Goal: Check status: Check status

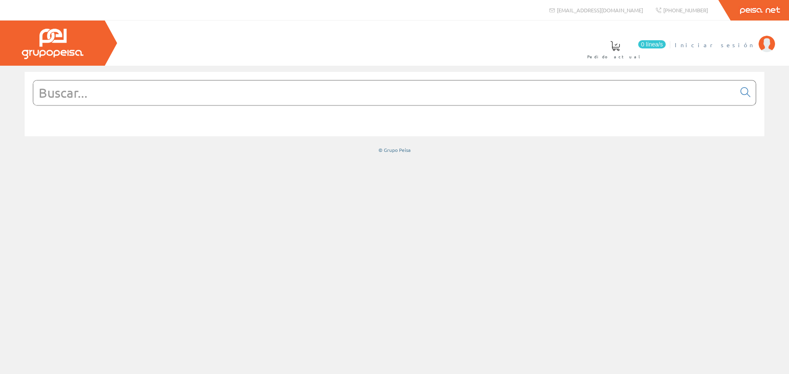
click at [748, 48] on span "Iniciar sesión" at bounding box center [715, 45] width 80 height 8
click at [725, 44] on span "INMESUR LEVANTE, S.L." at bounding box center [697, 45] width 115 height 8
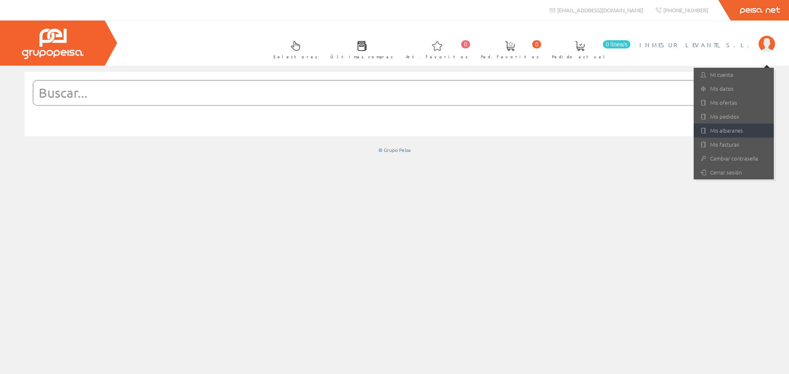
click at [732, 133] on link "Mis albaranes" at bounding box center [734, 131] width 80 height 14
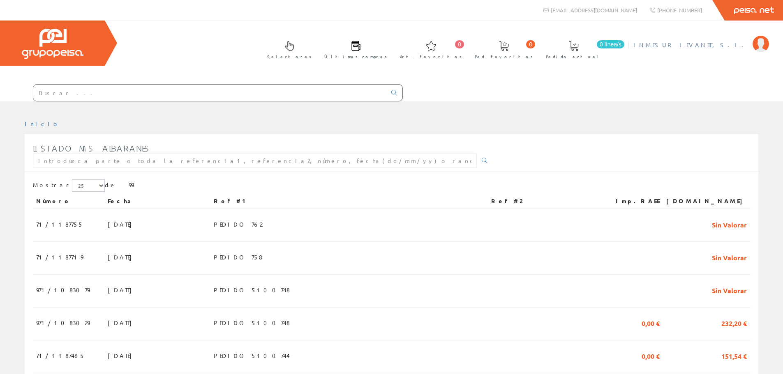
click at [730, 42] on span "INMESUR LEVANTE, S.L." at bounding box center [690, 45] width 115 height 8
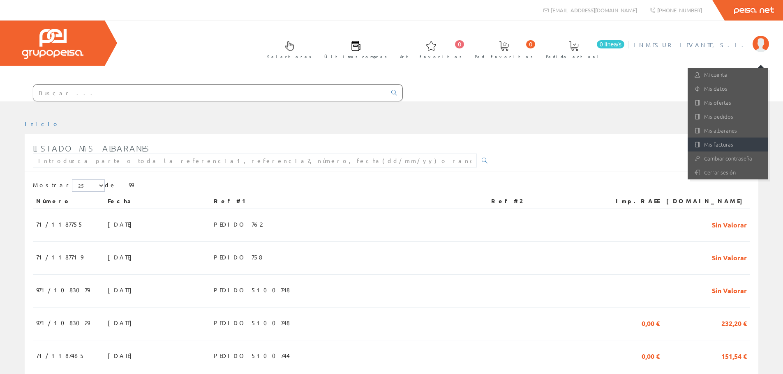
click at [716, 144] on link "Mis facturas" at bounding box center [728, 145] width 80 height 14
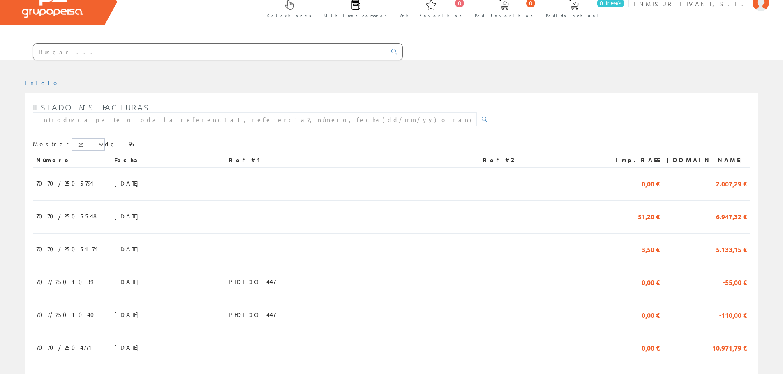
scroll to position [82, 0]
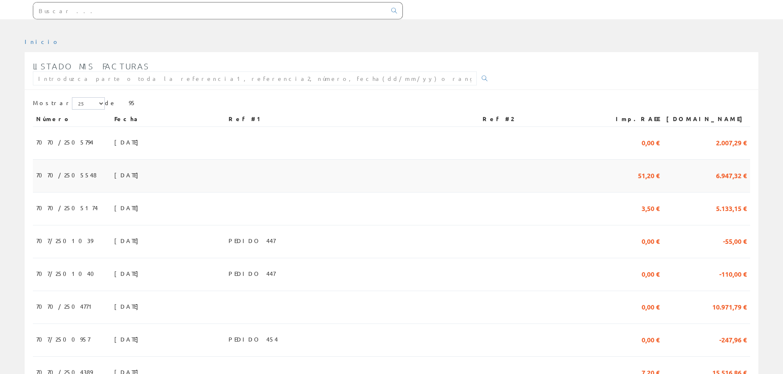
click at [434, 170] on td at bounding box center [352, 176] width 254 height 33
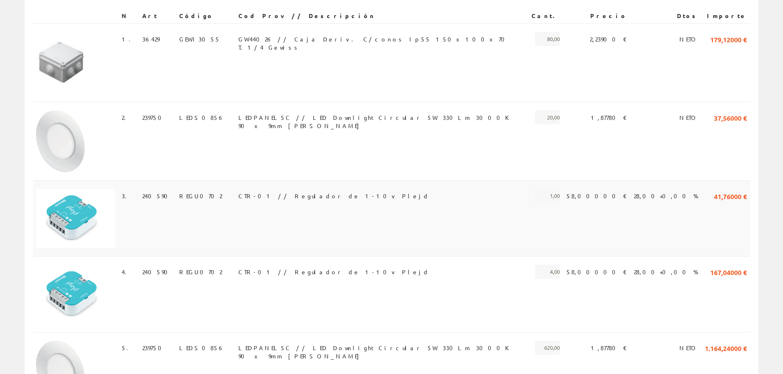
scroll to position [18, 0]
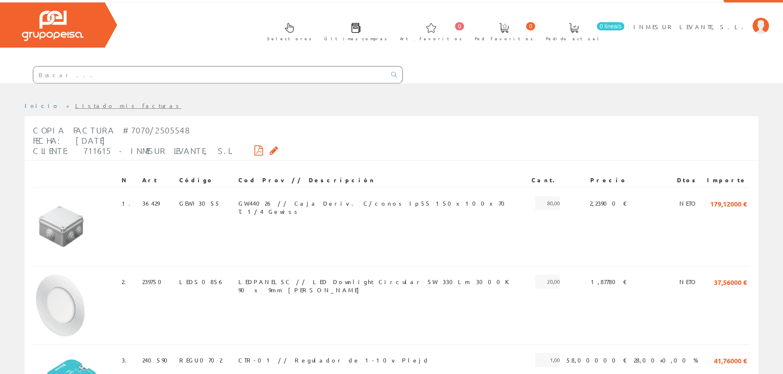
click at [254, 149] on icon at bounding box center [258, 151] width 9 height 6
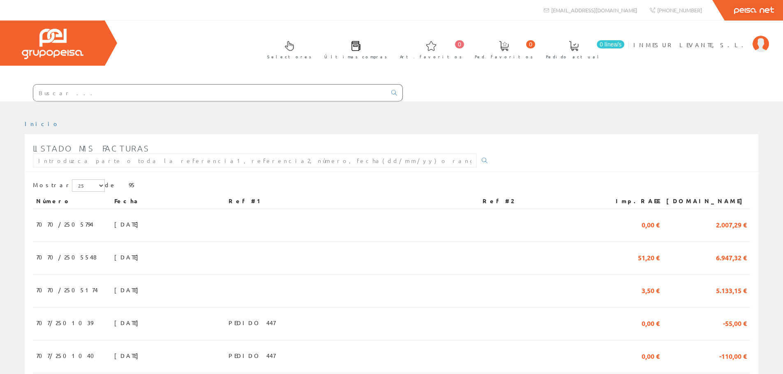
scroll to position [82, 0]
